Goal: Task Accomplishment & Management: Use online tool/utility

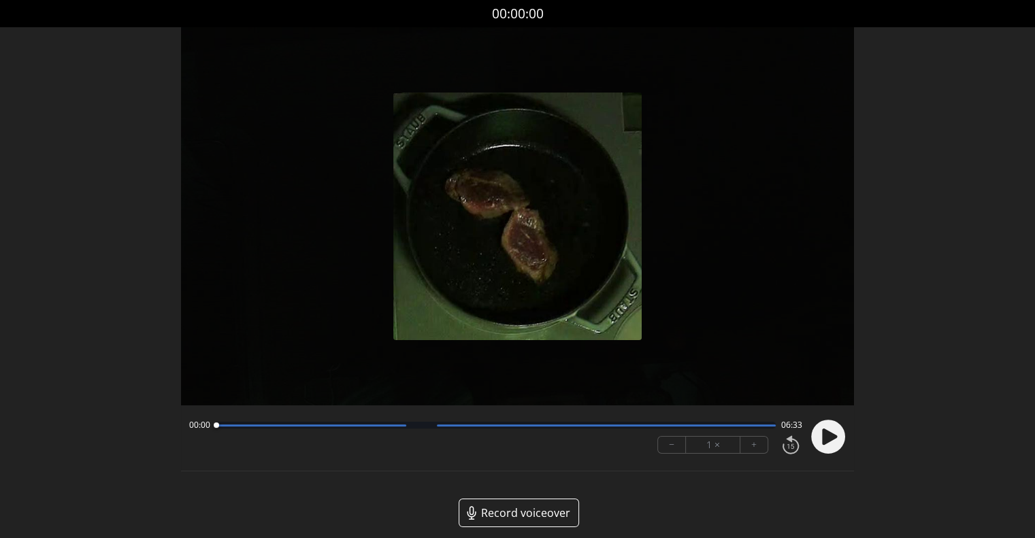
click at [838, 427] on circle at bounding box center [828, 437] width 34 height 34
click at [758, 446] on button "+" at bounding box center [754, 445] width 27 height 16
click at [751, 446] on button "+" at bounding box center [754, 445] width 27 height 16
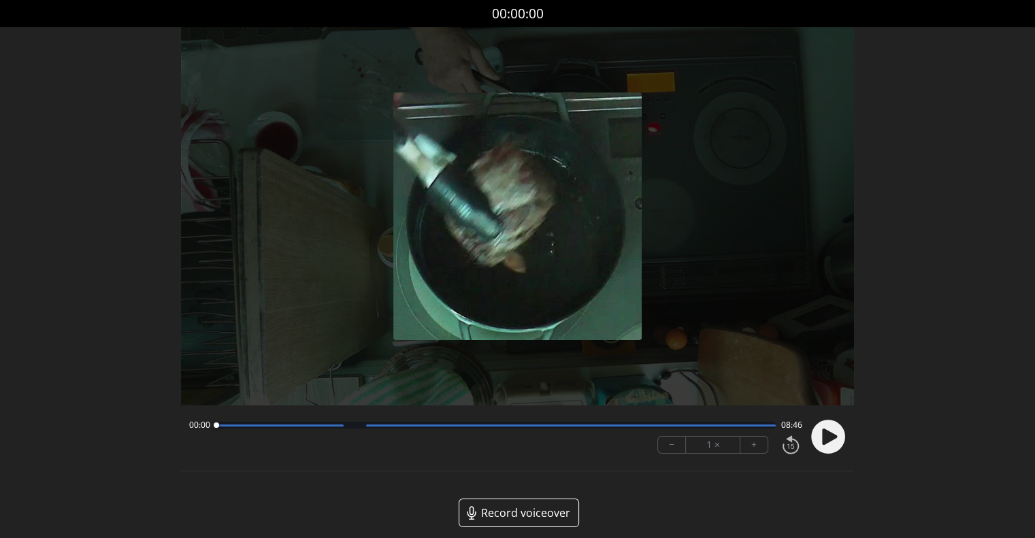
click at [840, 436] on circle at bounding box center [828, 437] width 34 height 34
click at [751, 450] on button "+" at bounding box center [754, 445] width 27 height 16
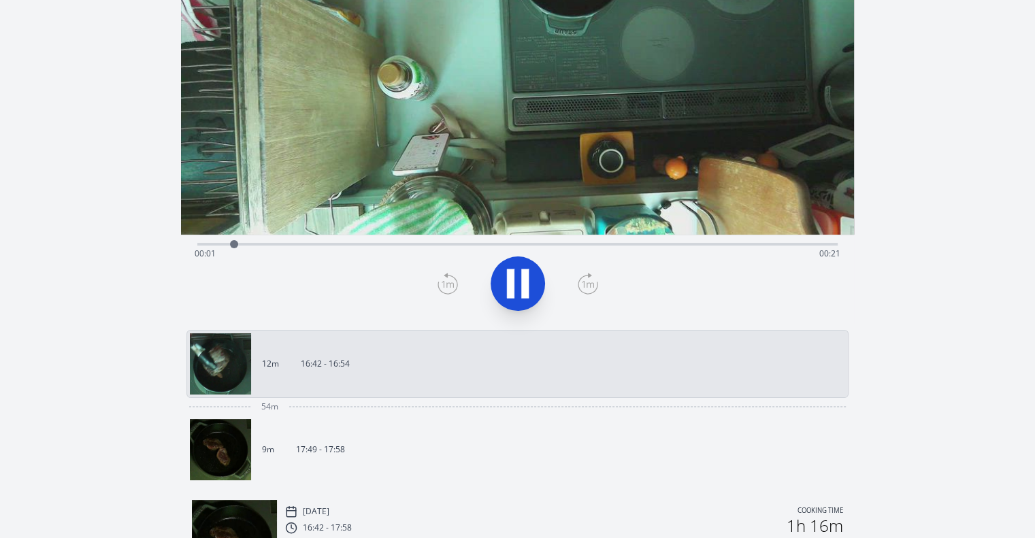
scroll to position [204, 0]
